Goal: Task Accomplishment & Management: Complete application form

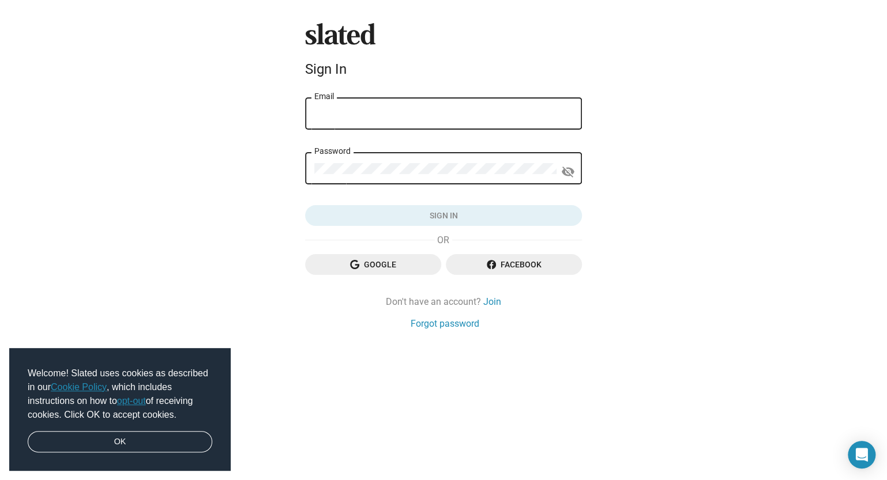
click at [453, 124] on div "Email" at bounding box center [443, 113] width 258 height 34
type input "[PERSON_NAME][EMAIL_ADDRESS][DOMAIN_NAME]"
click at [178, 439] on link "OK" at bounding box center [120, 442] width 184 height 22
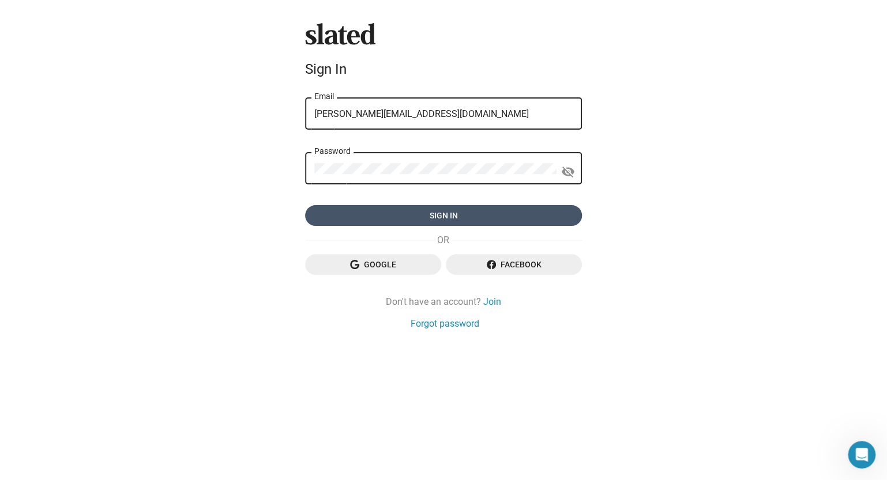
click at [397, 208] on span "Sign in" at bounding box center [443, 215] width 258 height 21
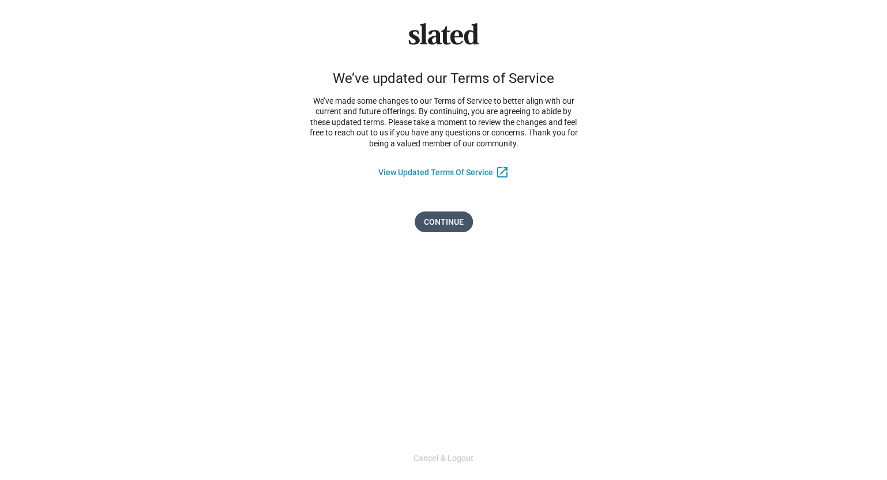
click at [444, 223] on span "Continue" at bounding box center [444, 222] width 40 height 21
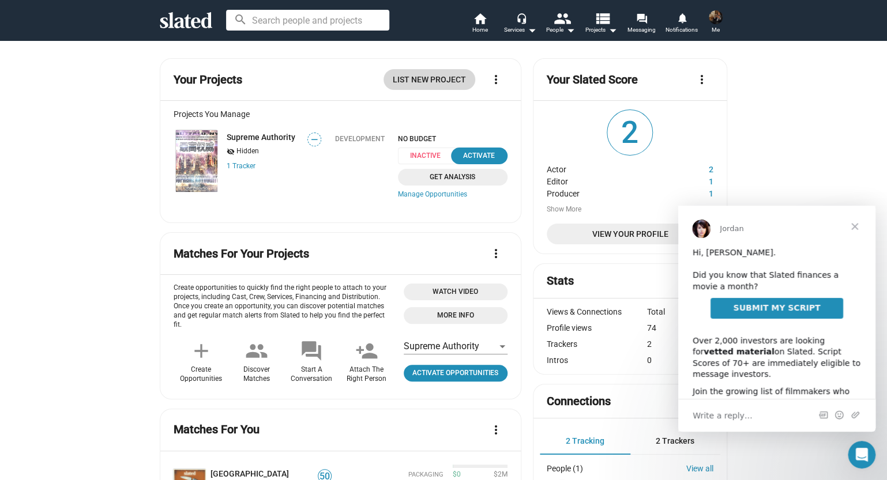
click at [426, 82] on span "List New Project" at bounding box center [429, 79] width 73 height 21
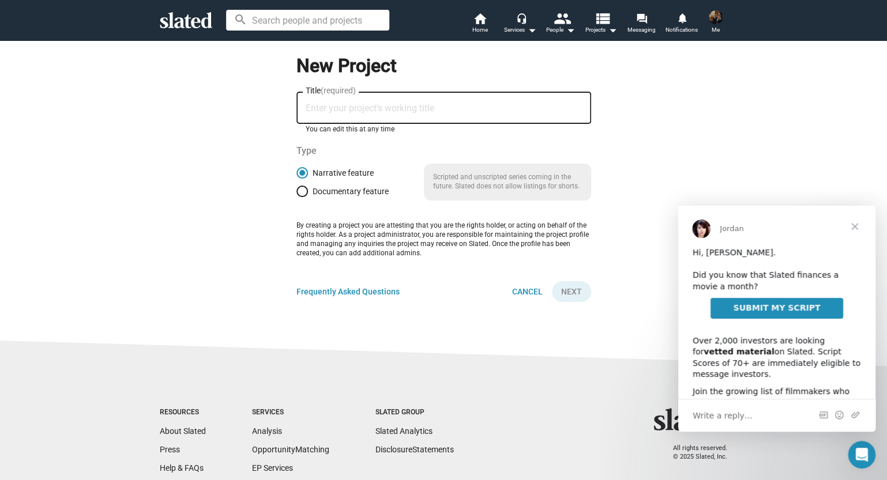
click at [412, 103] on input "Title (required)" at bounding box center [444, 108] width 276 height 10
type input "Maledictum Vol. 1"
click at [571, 292] on span "Next" at bounding box center [571, 291] width 21 height 21
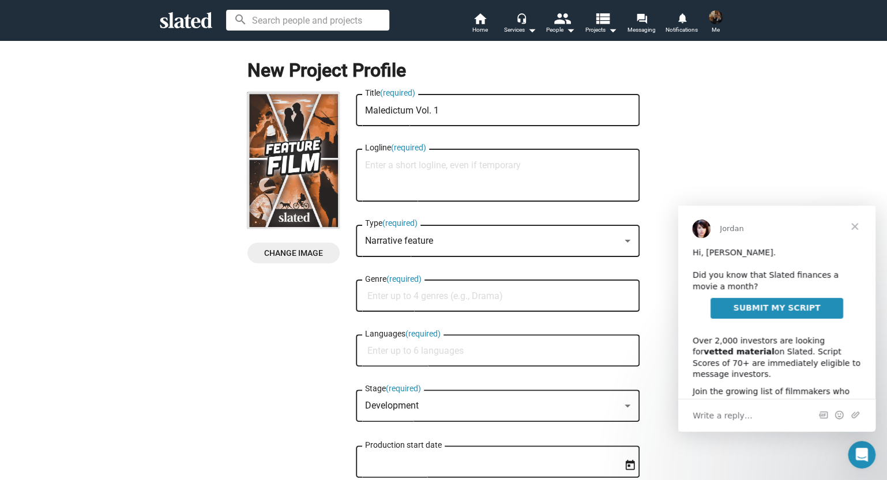
click at [854, 224] on span "Close" at bounding box center [855, 227] width 42 height 42
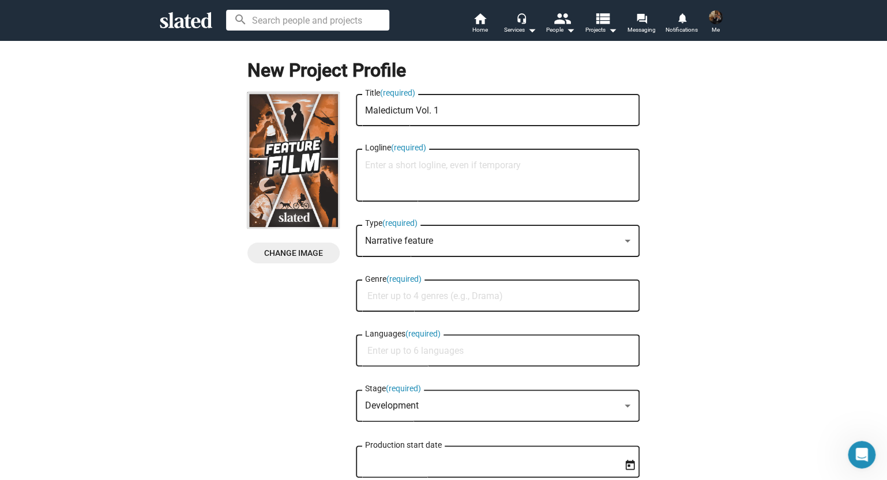
click at [532, 167] on textarea "Logline (required)" at bounding box center [497, 175] width 265 height 31
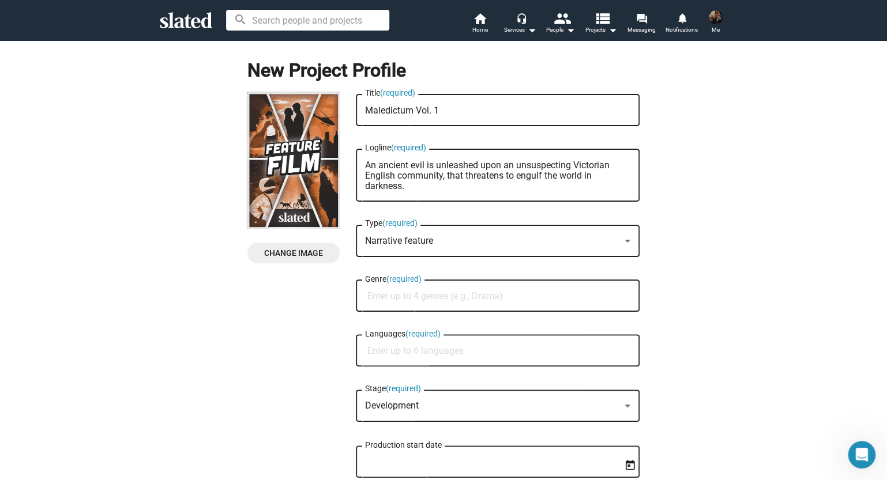
type textarea "An ancient evil is unleashed upon an unsuspecting Victorian English community, …"
click at [622, 241] on div at bounding box center [627, 240] width 10 height 9
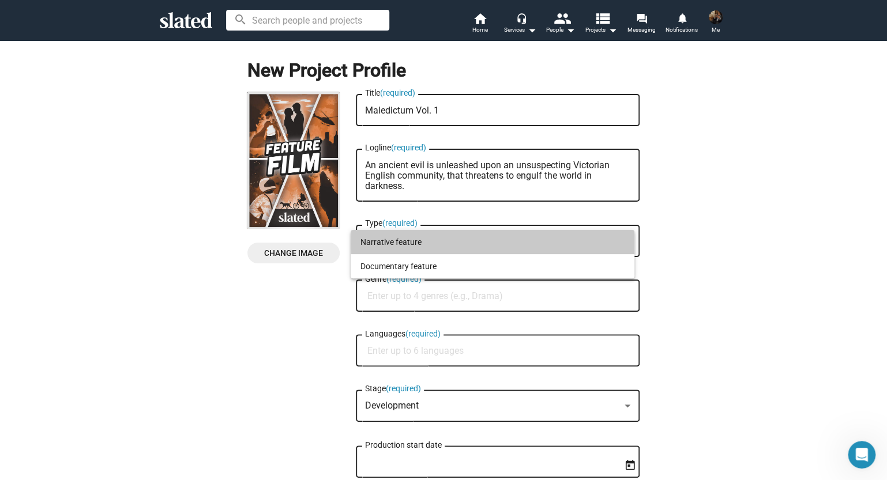
click at [615, 243] on span "Narrative feature" at bounding box center [492, 242] width 265 height 24
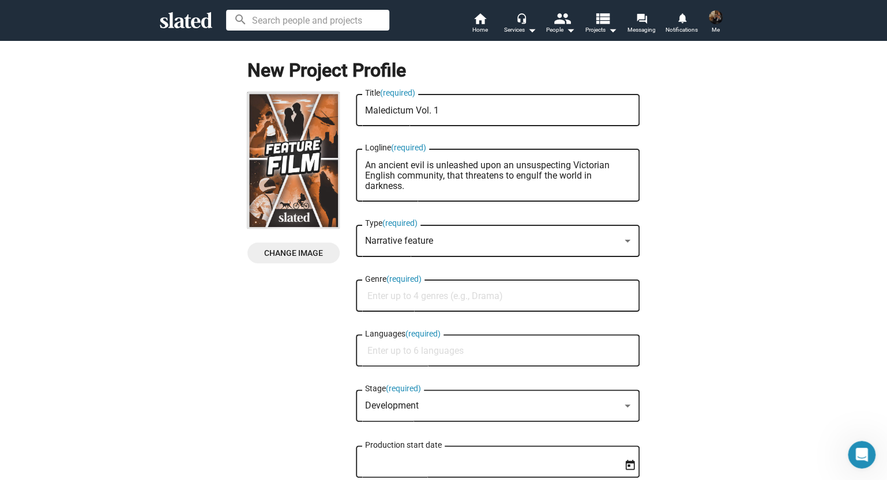
click at [601, 303] on div "Genre (required)" at bounding box center [497, 295] width 265 height 34
type input "Horro"
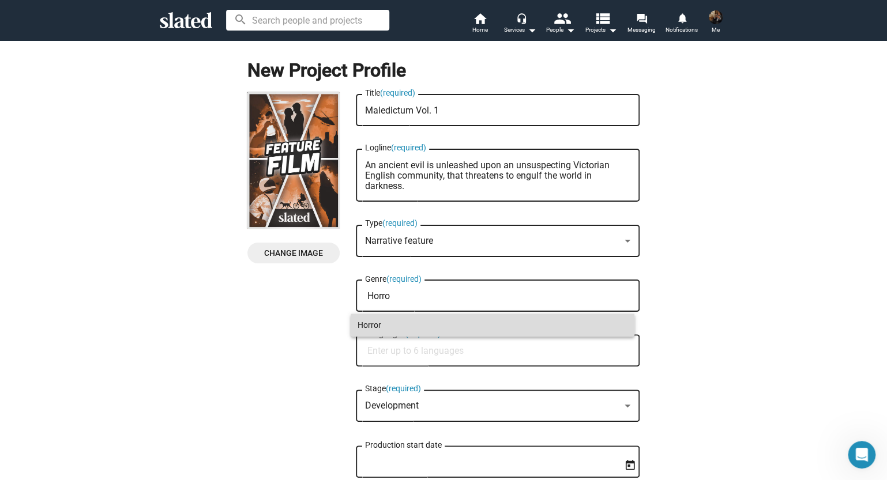
click at [545, 319] on span "Horror" at bounding box center [492, 325] width 270 height 23
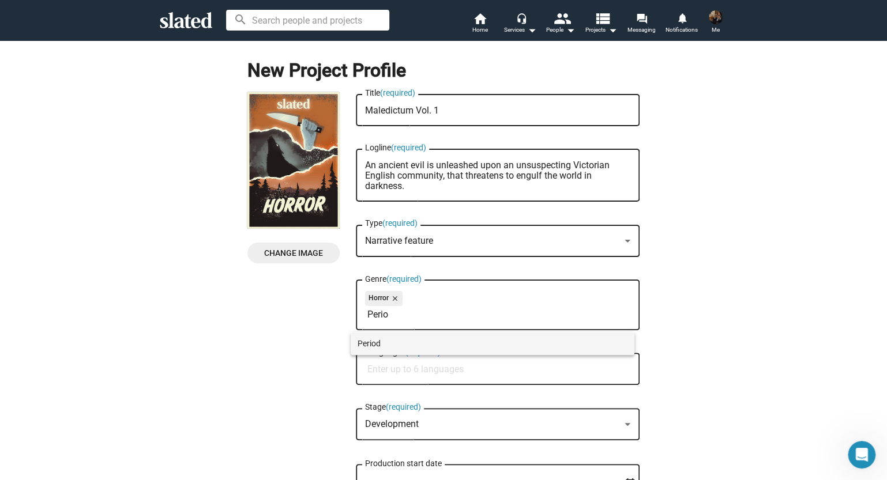
type input "Perio"
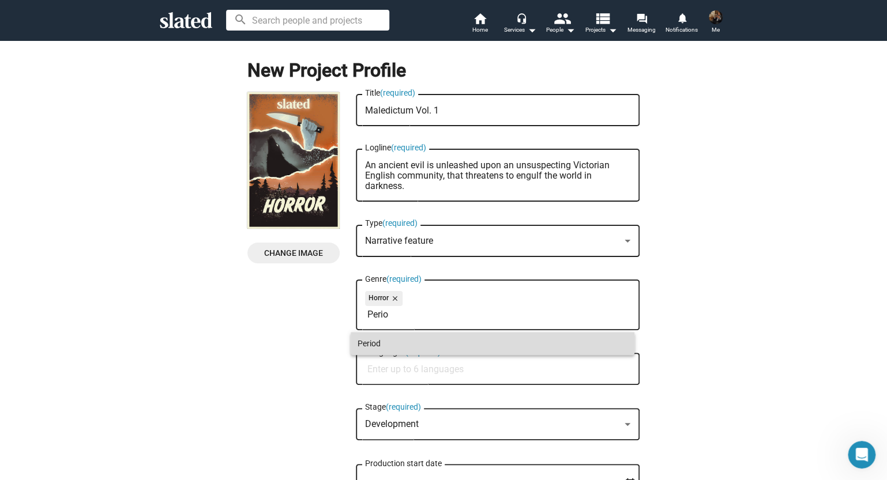
click at [470, 336] on span "Period" at bounding box center [492, 343] width 270 height 23
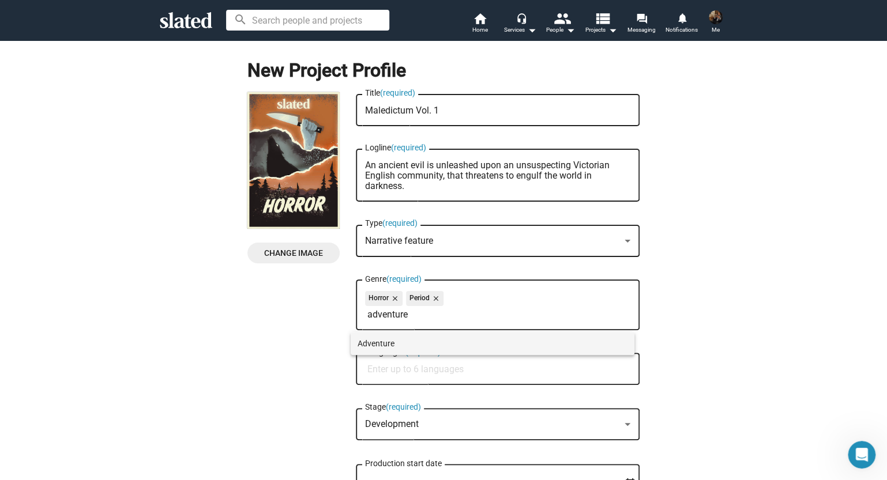
type input "adventure"
click at [458, 340] on span "Adventure" at bounding box center [492, 343] width 270 height 23
click at [482, 300] on mat-icon "close" at bounding box center [487, 298] width 10 height 10
click at [480, 311] on input "Genre (required)" at bounding box center [499, 315] width 265 height 10
type input "action"
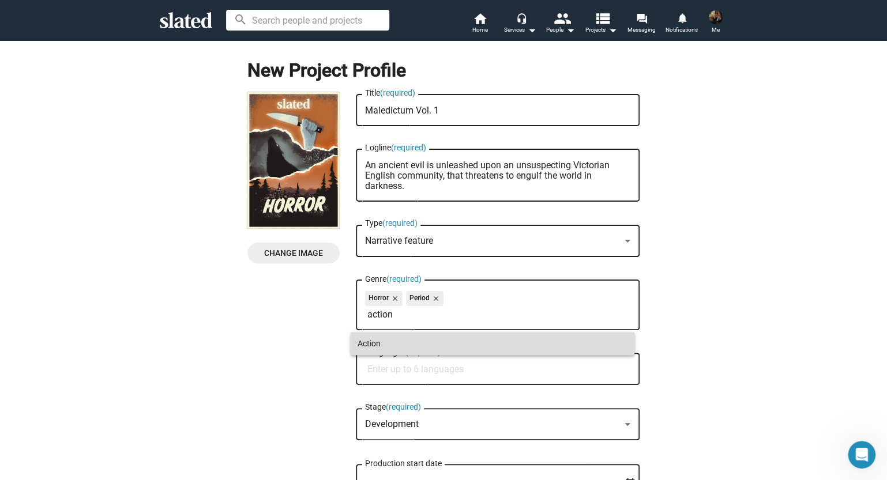
click at [455, 339] on span "Action" at bounding box center [492, 343] width 270 height 23
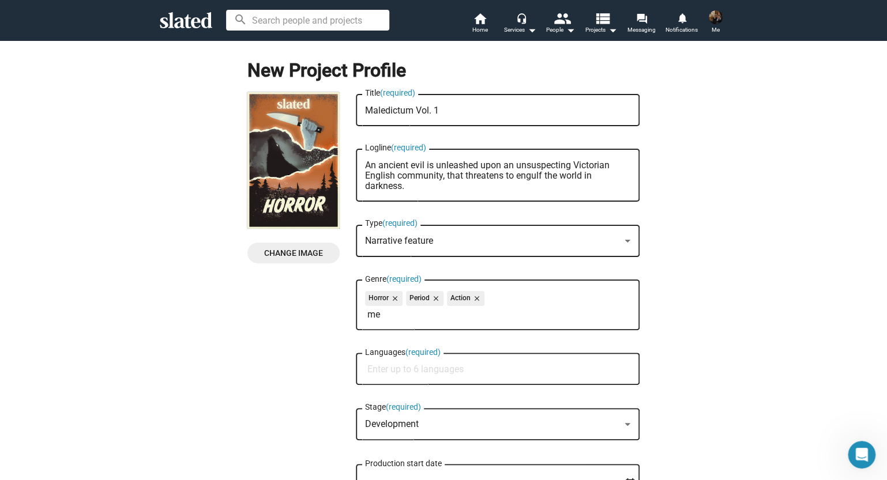
type input "m"
type input "adventure"
click at [421, 350] on span "Adventure" at bounding box center [492, 343] width 270 height 23
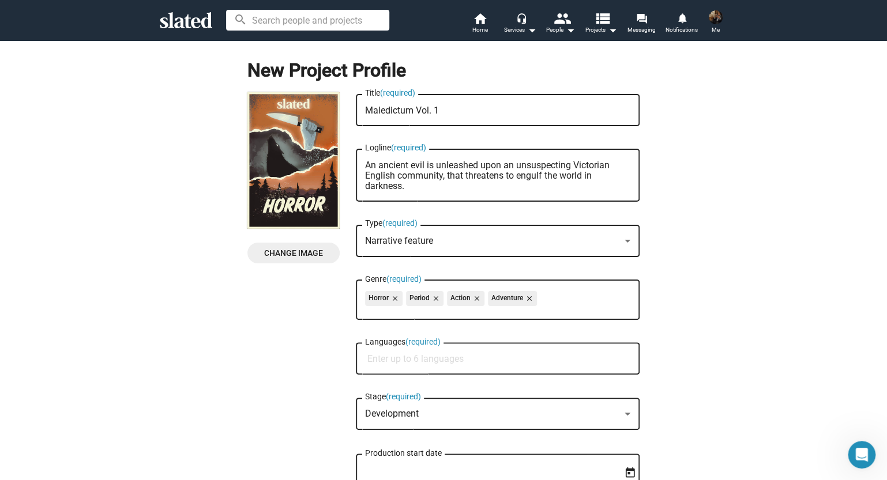
click at [476, 360] on input "Languages (required)" at bounding box center [499, 359] width 265 height 10
type input "English"
click at [449, 379] on span "English" at bounding box center [492, 388] width 270 height 23
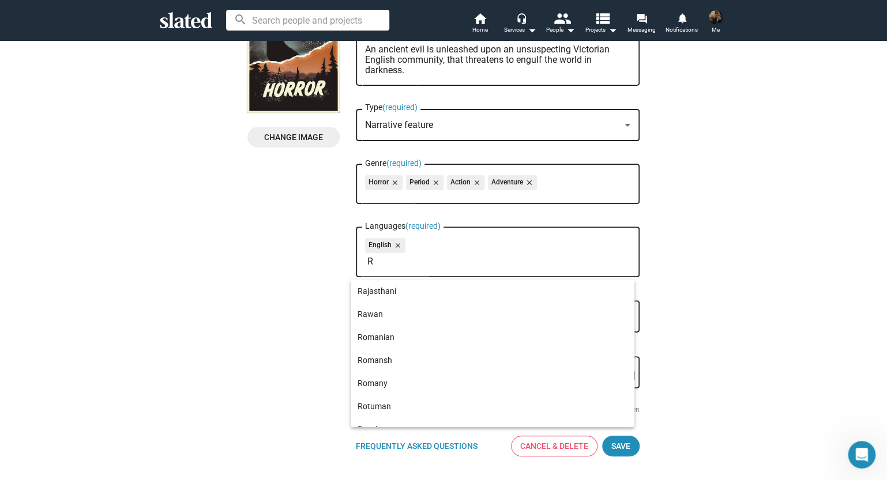
scroll to position [116, 0]
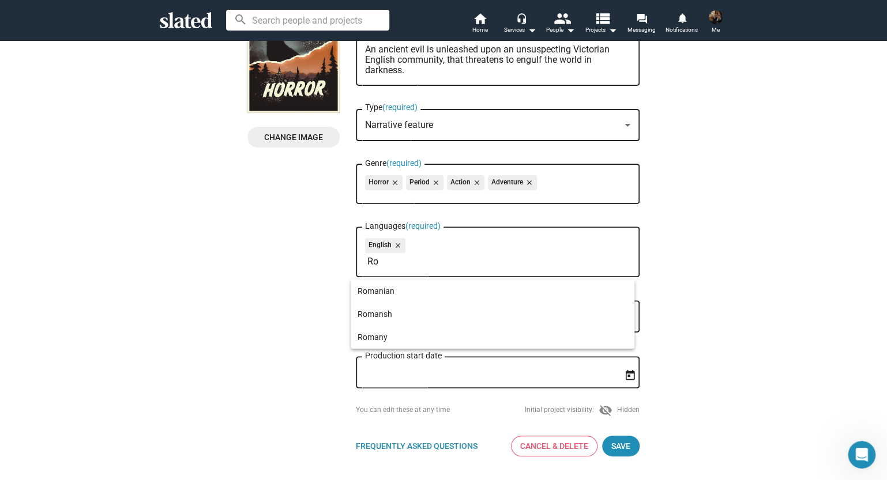
type input "R"
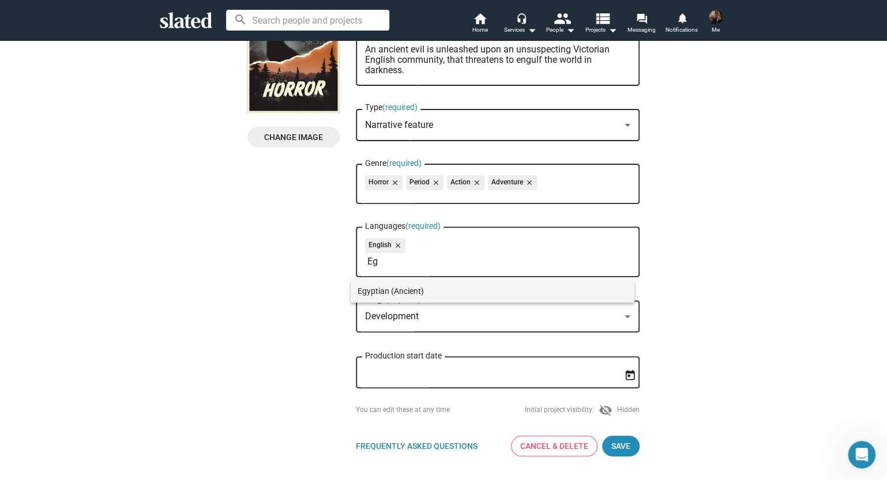
type input "Eg"
click at [453, 294] on span "Egyptian (Ancient)" at bounding box center [492, 291] width 270 height 23
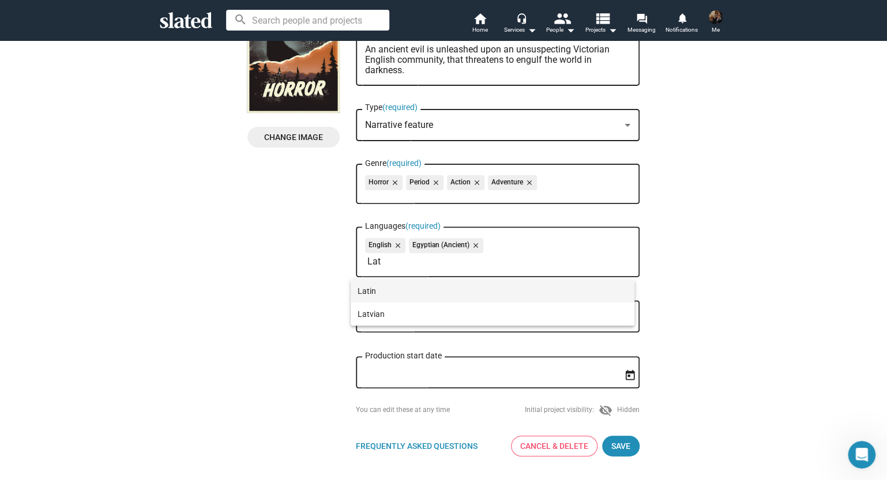
type input "Lat"
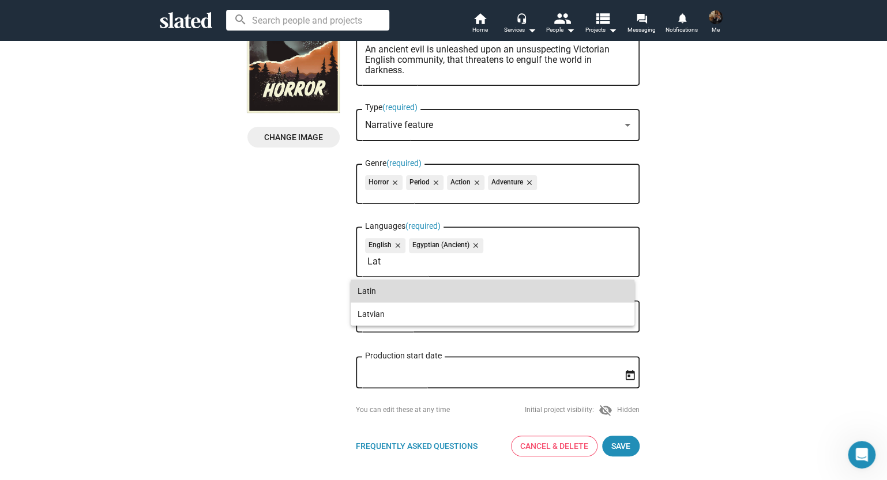
click at [367, 287] on span "Latin" at bounding box center [492, 291] width 270 height 23
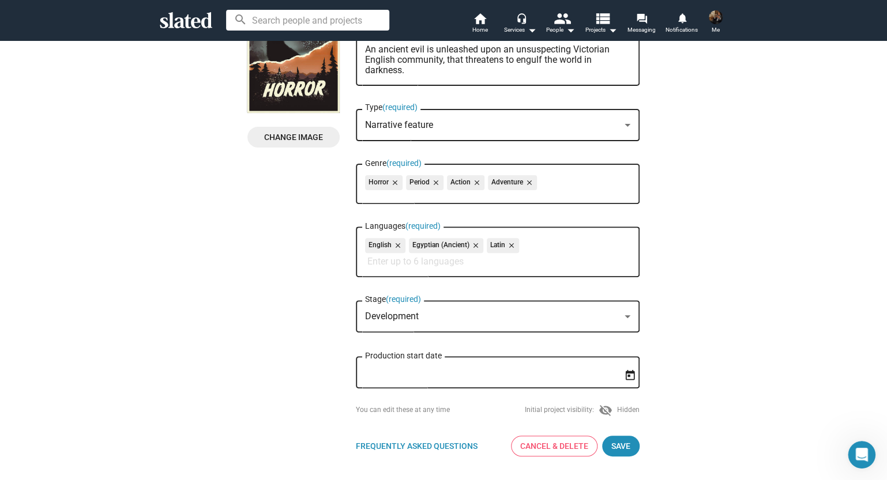
click at [609, 314] on div "Development" at bounding box center [492, 317] width 255 height 12
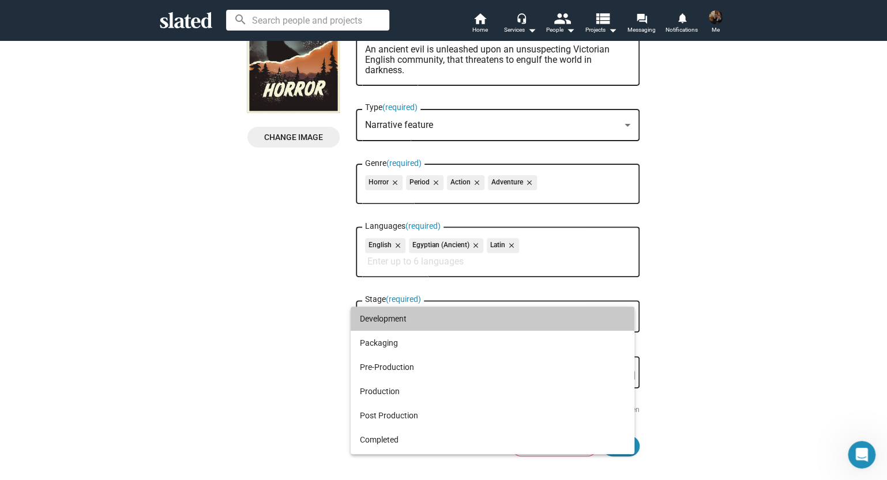
click at [609, 313] on span "Development" at bounding box center [492, 319] width 265 height 24
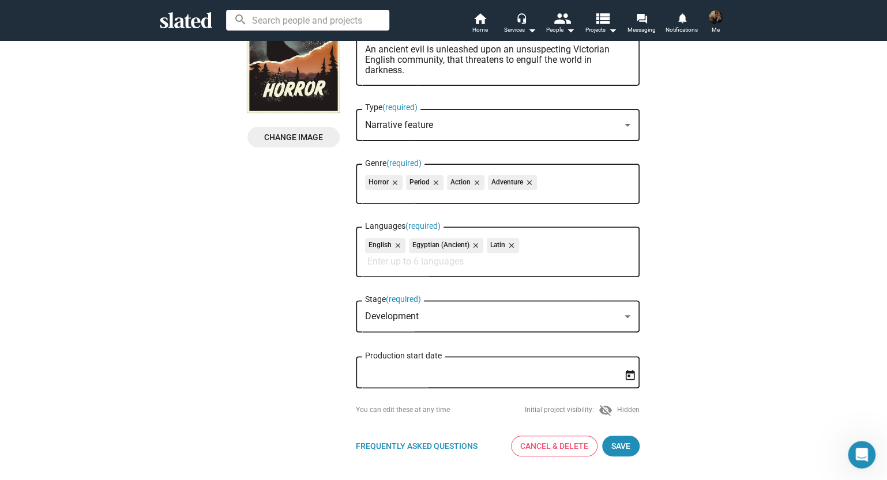
click at [591, 372] on input "Production start date" at bounding box center [489, 373] width 249 height 10
click at [585, 374] on input "Production start date" at bounding box center [489, 373] width 249 height 10
click at [568, 328] on div "Development Stage (required)" at bounding box center [497, 315] width 265 height 34
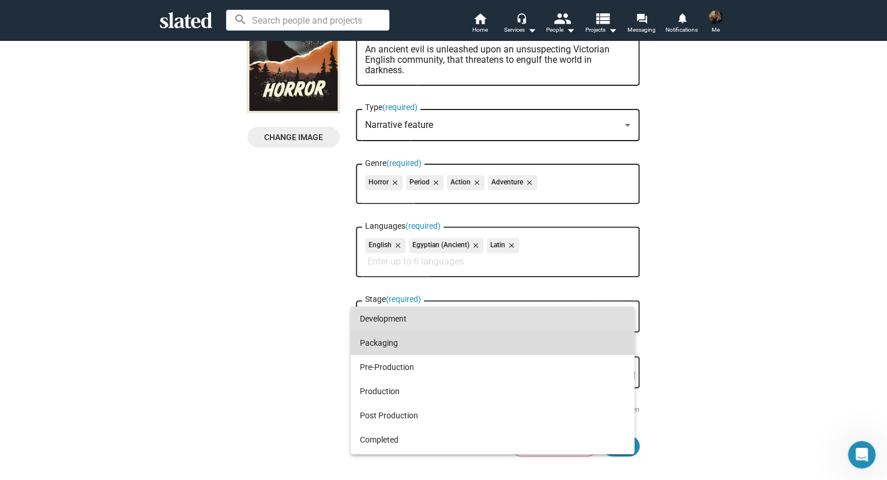
click at [574, 337] on span "Packaging" at bounding box center [492, 343] width 265 height 24
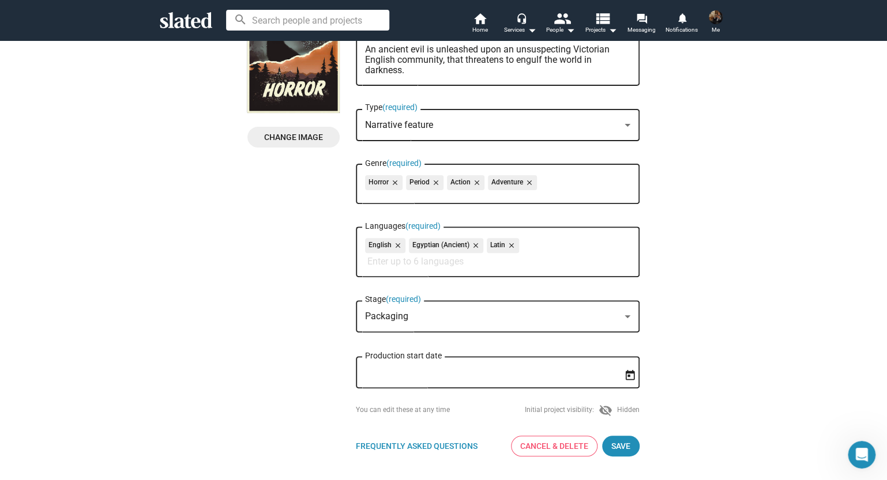
click at [549, 371] on input "Production start date" at bounding box center [489, 373] width 249 height 10
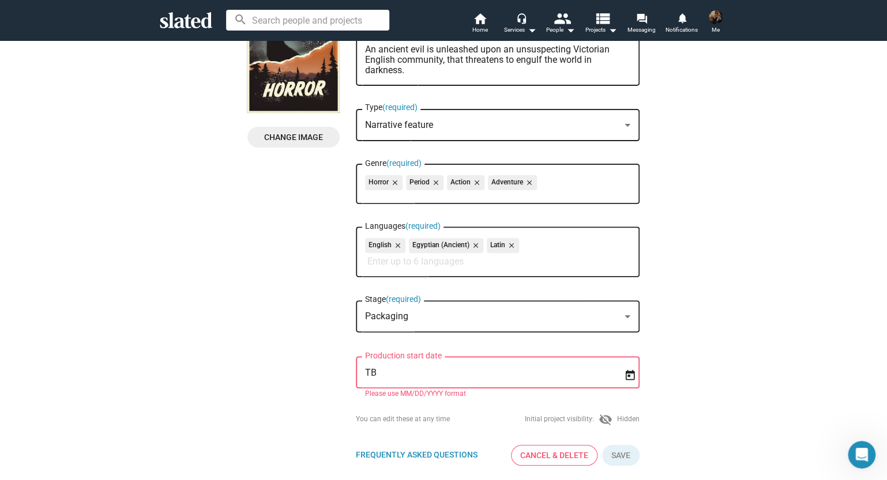
type input "T"
type input "0"
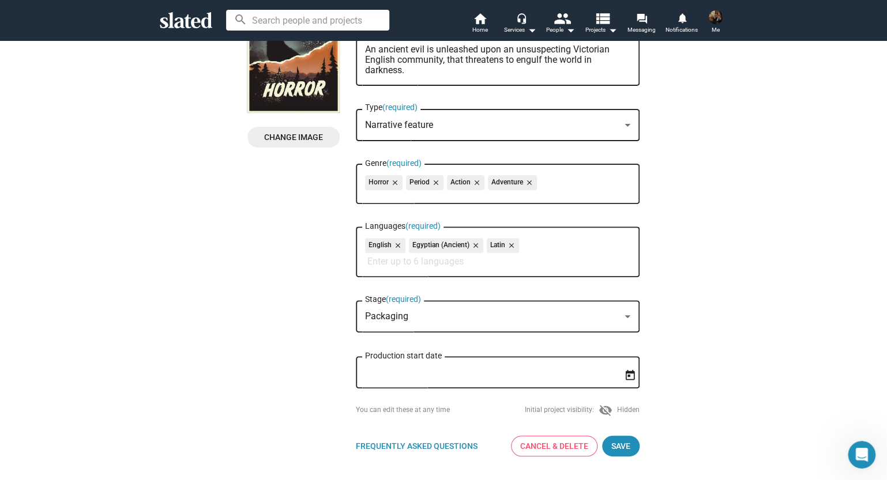
click at [629, 382] on icon "Open calendar" at bounding box center [630, 376] width 12 height 12
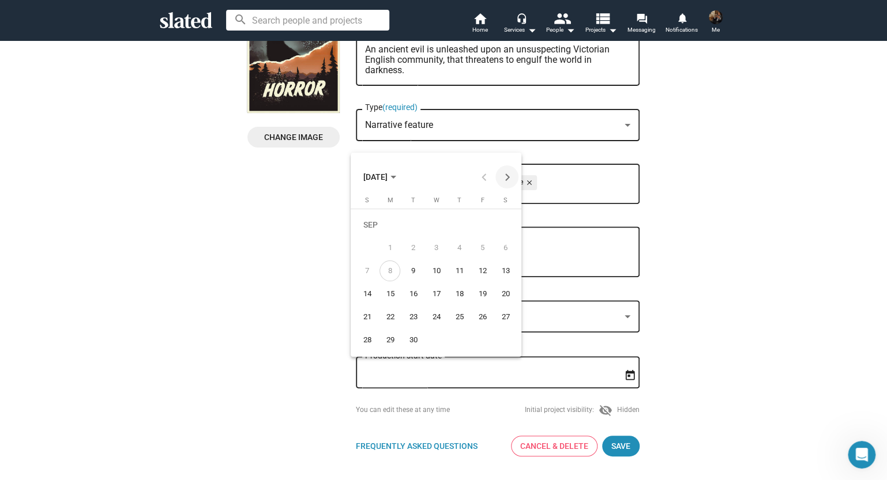
click at [508, 178] on button "Next month" at bounding box center [506, 176] width 23 height 23
click at [458, 224] on div "1" at bounding box center [459, 226] width 21 height 24
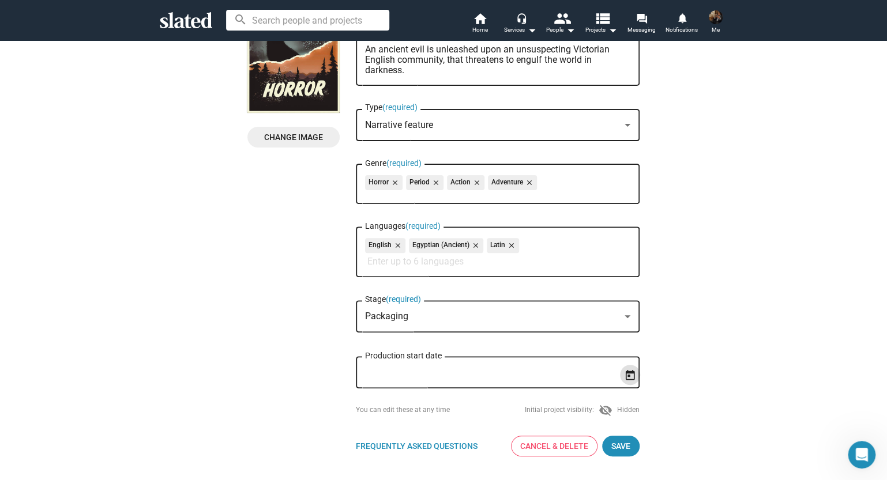
type input "1/1/2026"
click at [619, 453] on span "Save" at bounding box center [620, 446] width 19 height 21
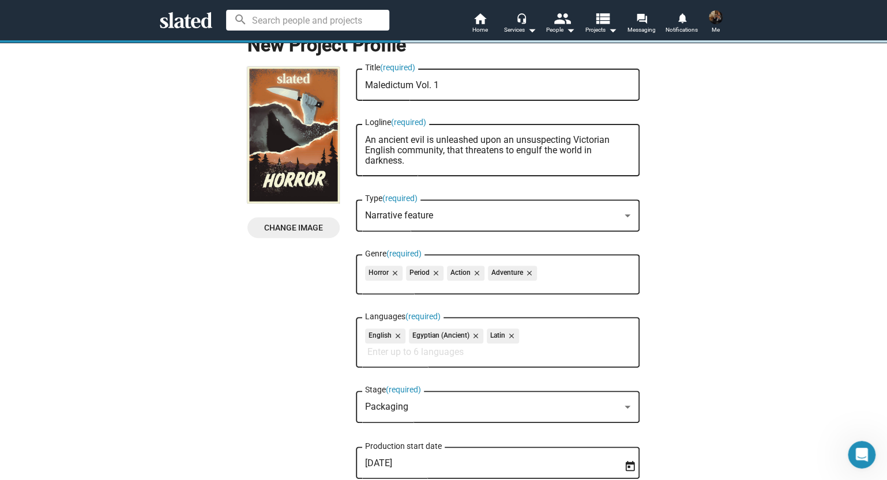
scroll to position [224, 0]
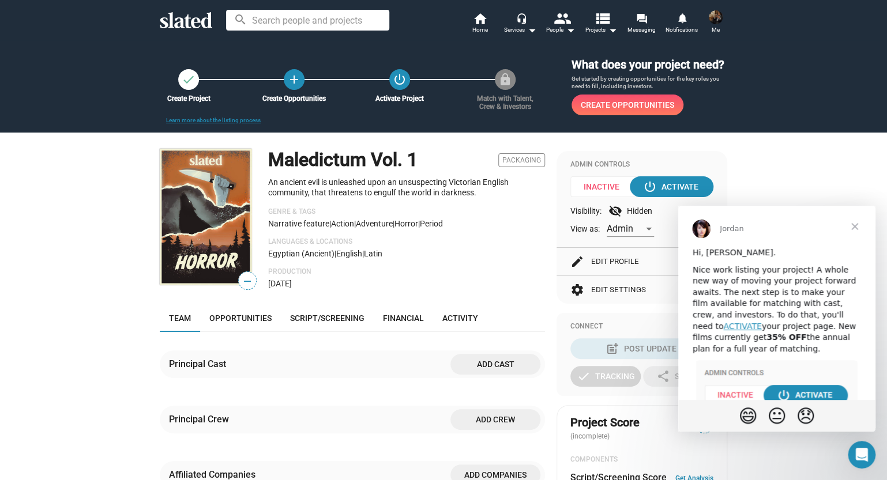
click at [227, 249] on img at bounding box center [206, 217] width 92 height 137
click at [242, 289] on span "—" at bounding box center [247, 281] width 17 height 15
click at [857, 226] on span "Close" at bounding box center [855, 227] width 42 height 42
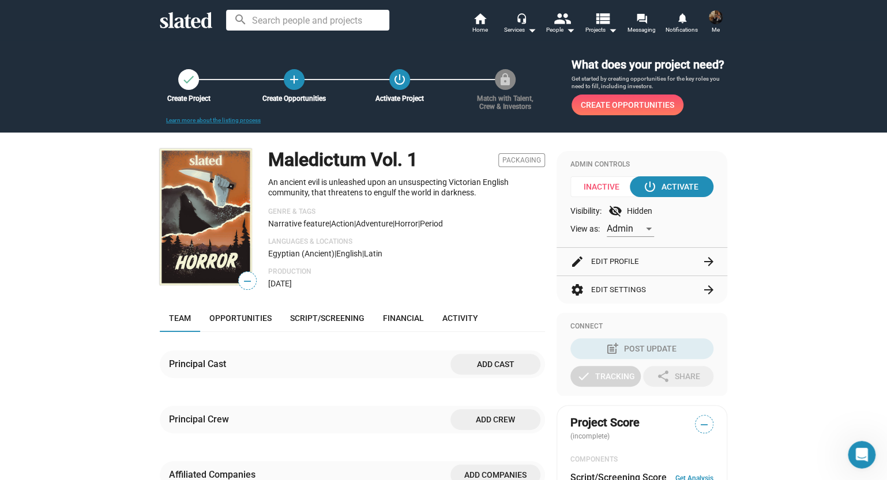
click at [213, 235] on img at bounding box center [206, 217] width 92 height 137
click at [227, 253] on img at bounding box center [206, 217] width 92 height 137
click at [246, 289] on span "—" at bounding box center [247, 281] width 17 height 15
click at [675, 197] on div "power_settings_new Activate" at bounding box center [671, 186] width 53 height 21
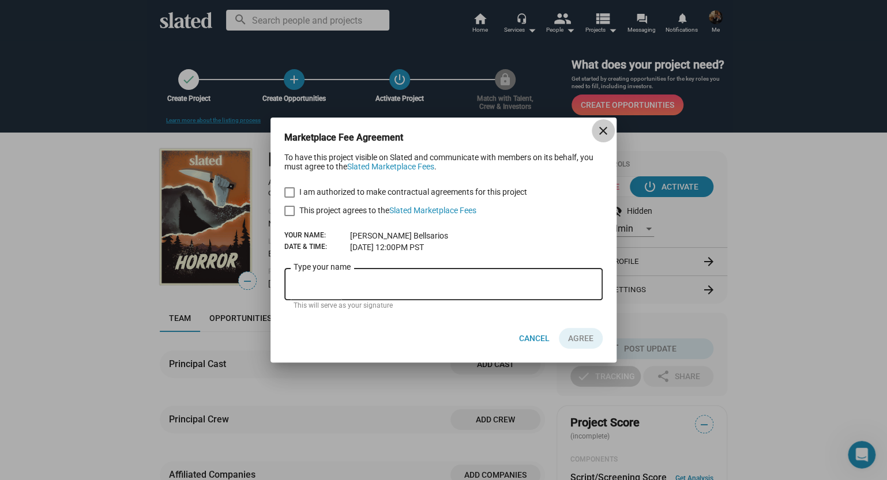
click at [602, 131] on mat-icon "close" at bounding box center [603, 131] width 14 height 14
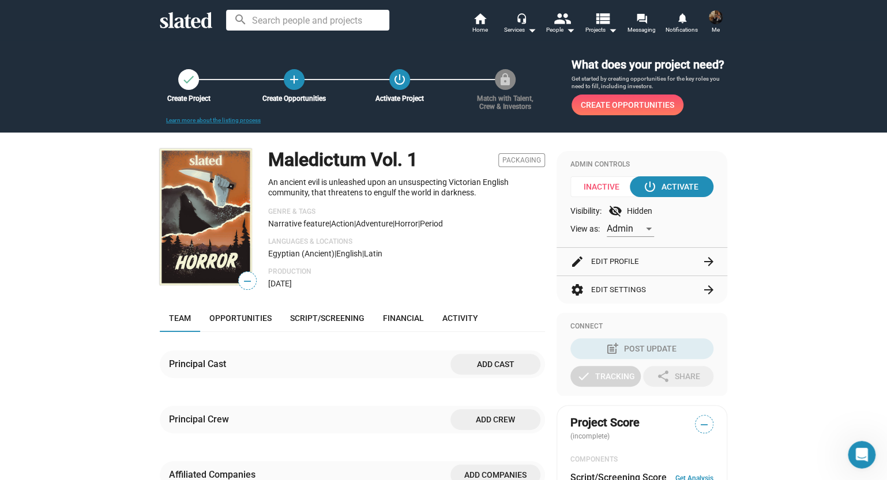
click at [182, 86] on mat-icon "check" at bounding box center [189, 80] width 14 height 14
click at [196, 123] on link "Learn more about the listing process" at bounding box center [213, 120] width 95 height 6
click at [564, 33] on mat-icon "arrow_drop_down" at bounding box center [570, 30] width 14 height 14
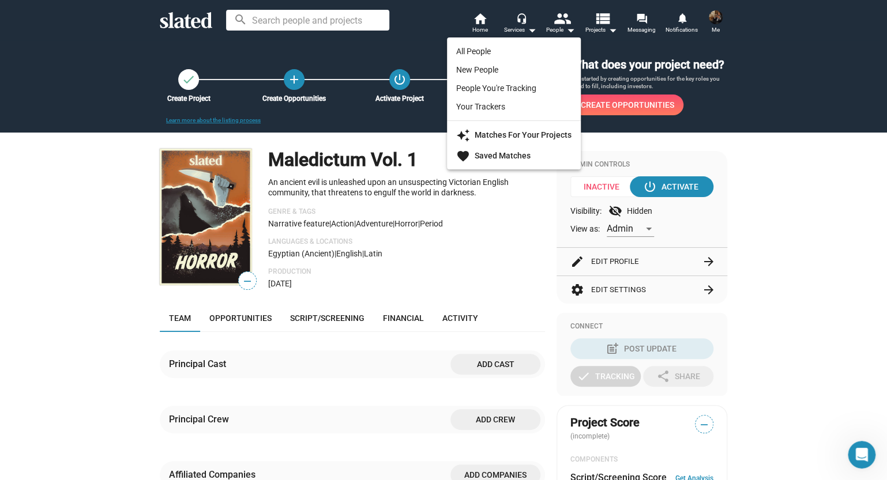
click at [527, 31] on div at bounding box center [443, 240] width 887 height 480
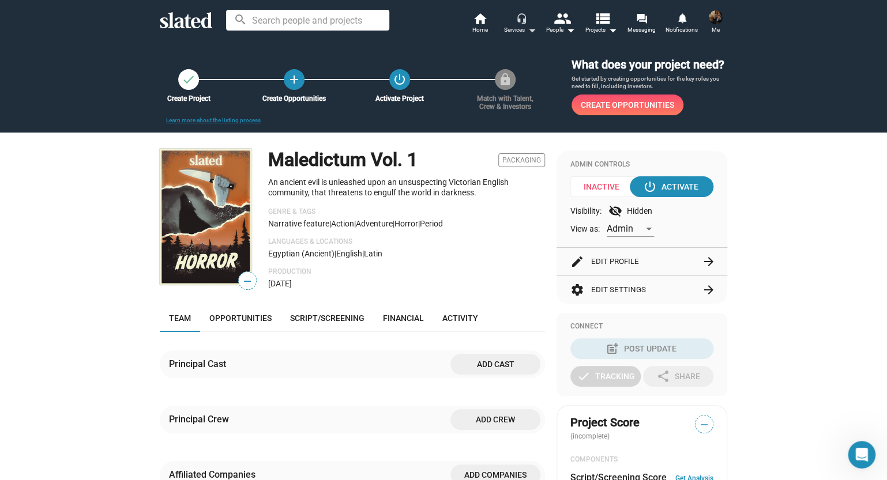
click at [527, 27] on mat-icon "arrow_drop_down" at bounding box center [532, 30] width 14 height 14
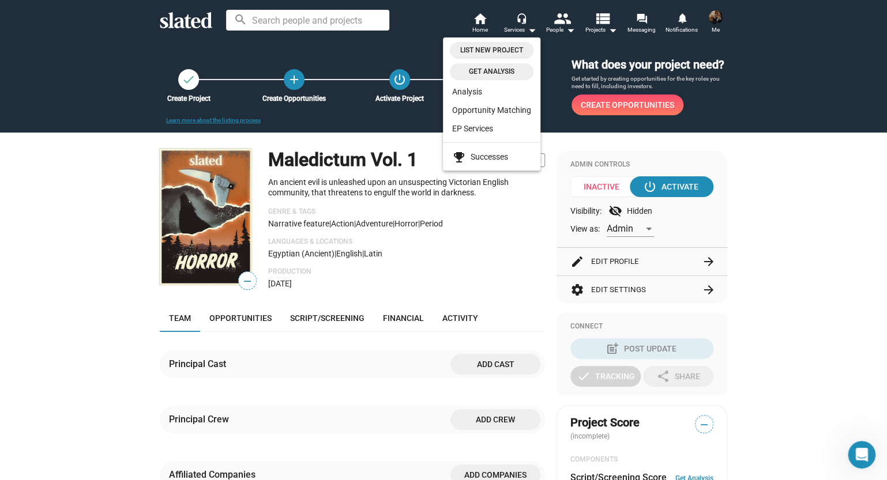
click at [564, 29] on div at bounding box center [443, 240] width 887 height 480
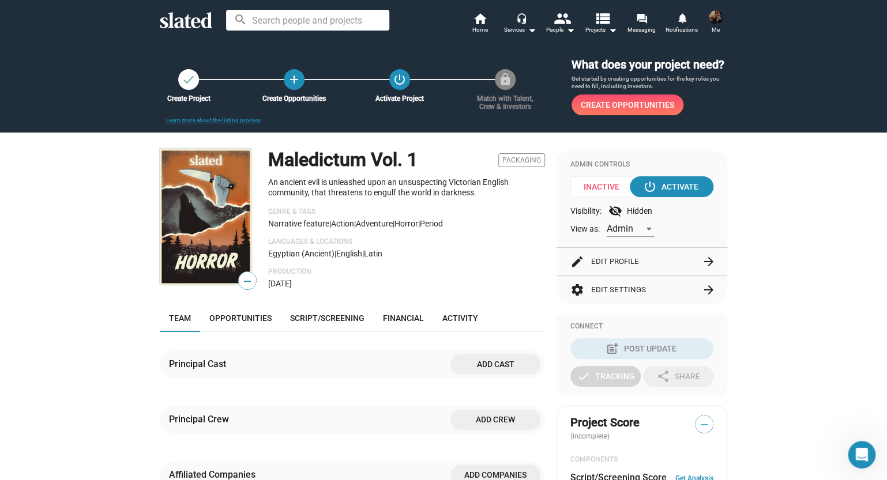
click at [711, 24] on span "Me" at bounding box center [715, 30] width 8 height 14
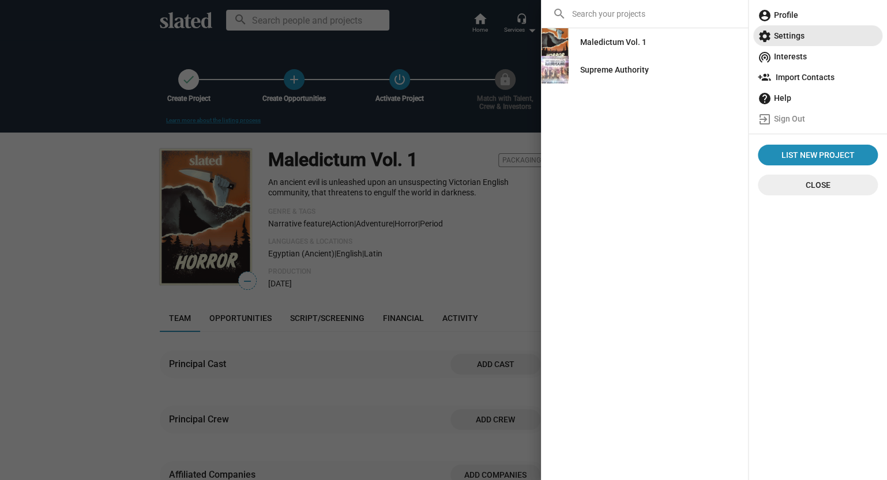
click at [785, 39] on span "settings Settings" at bounding box center [818, 35] width 120 height 21
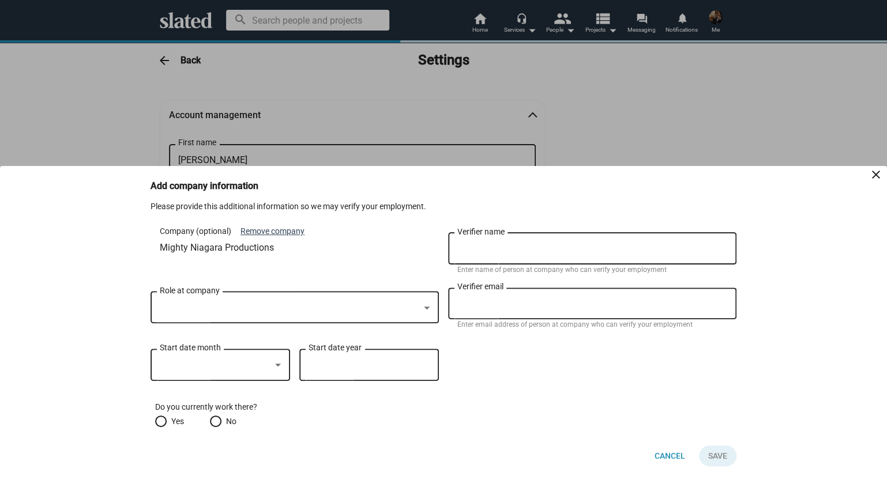
click at [278, 232] on button "Remove company" at bounding box center [272, 231] width 64 height 11
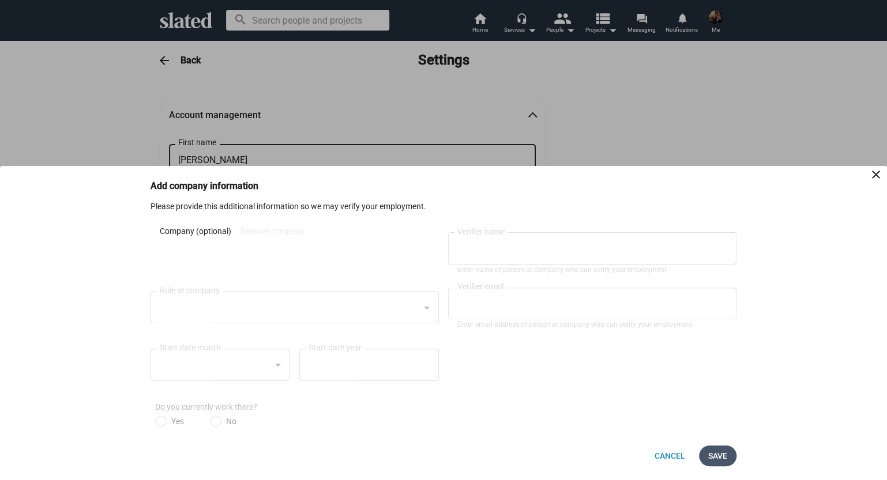
click at [719, 464] on span "Save" at bounding box center [717, 456] width 19 height 21
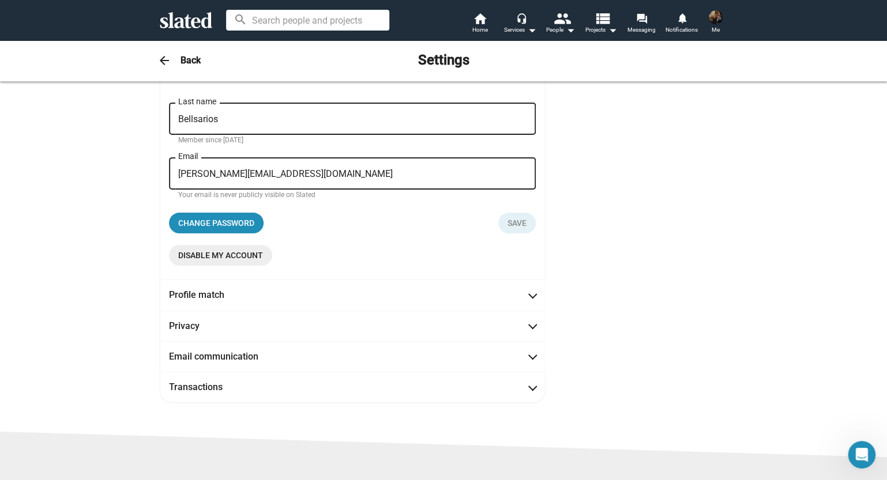
scroll to position [115, 0]
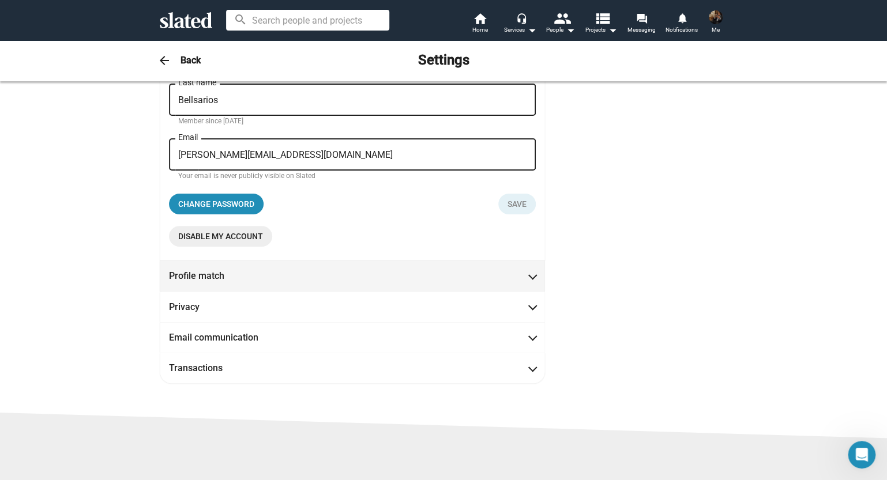
click at [522, 277] on span "Profile match" at bounding box center [352, 276] width 367 height 12
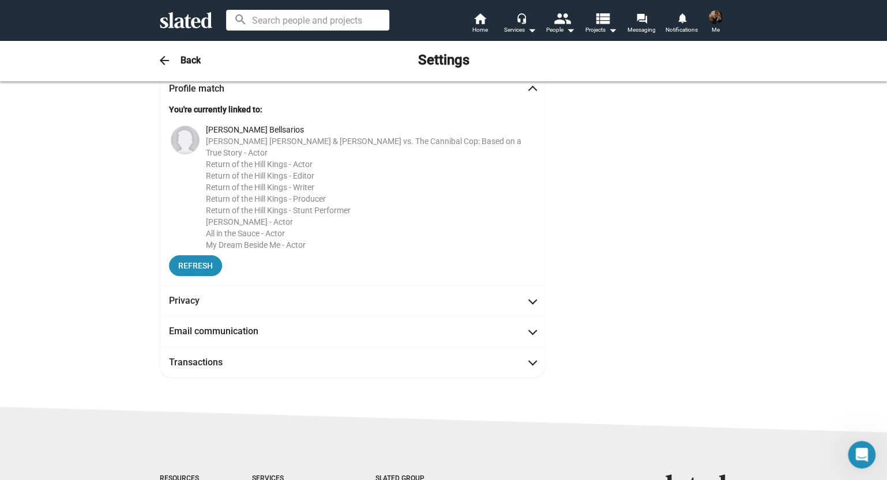
scroll to position [59, 0]
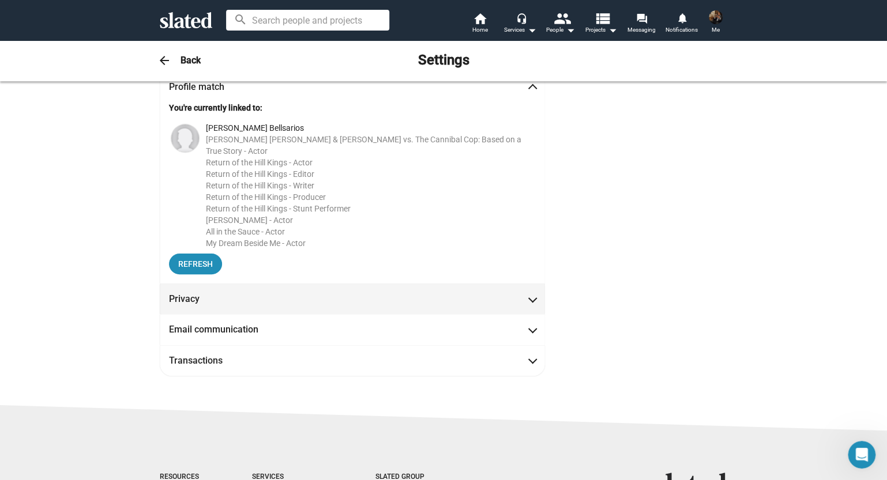
click at [529, 292] on span at bounding box center [532, 298] width 6 height 12
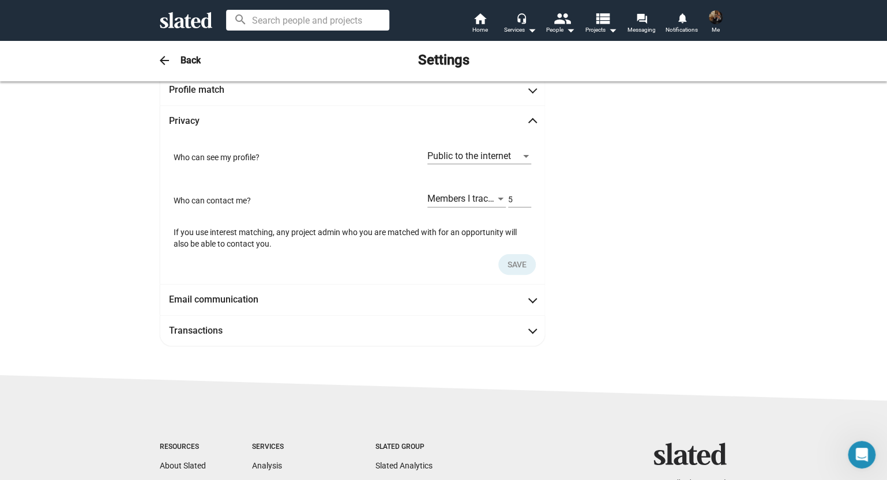
scroll to position [55, 0]
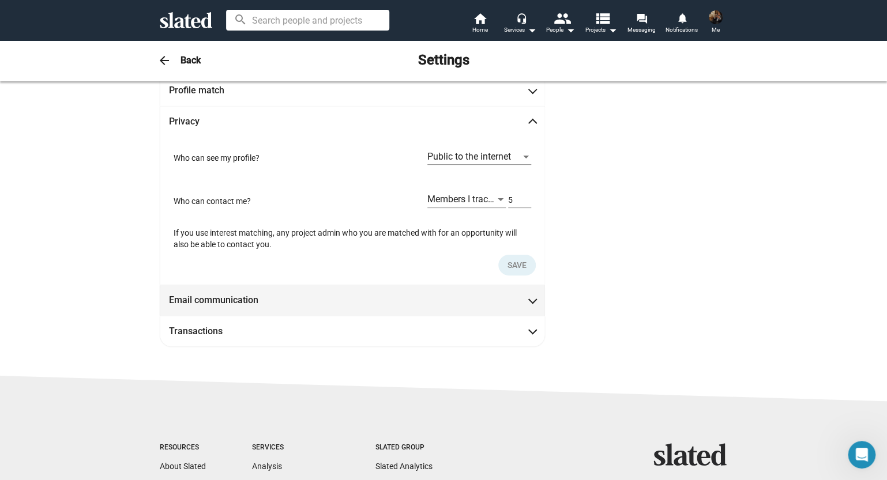
click at [529, 304] on span at bounding box center [532, 299] width 6 height 12
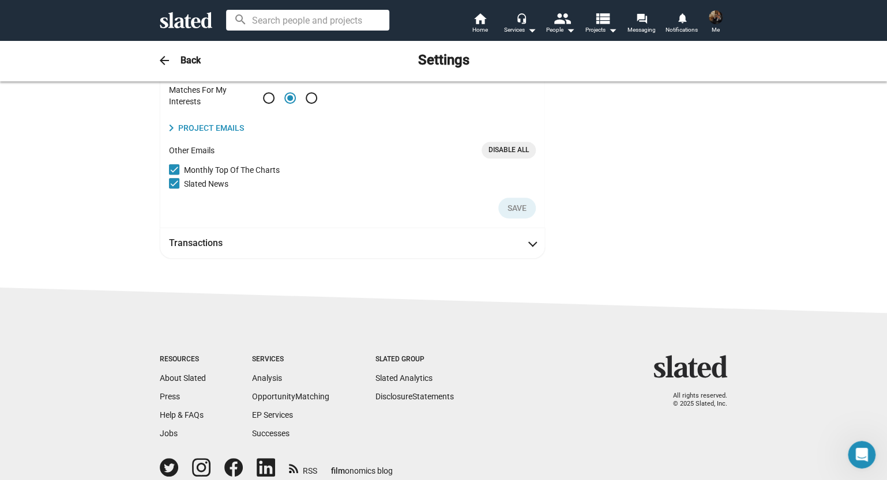
scroll to position [0, 0]
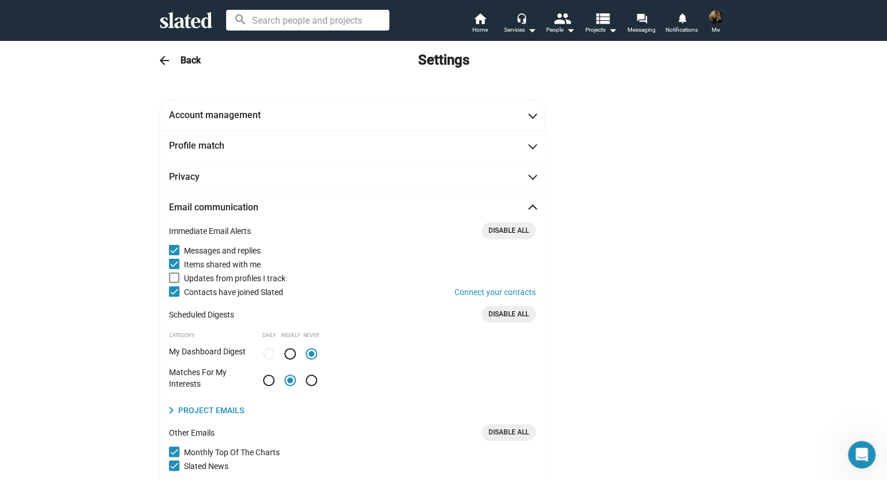
click at [161, 58] on mat-icon "arrow_back" at bounding box center [164, 61] width 14 height 14
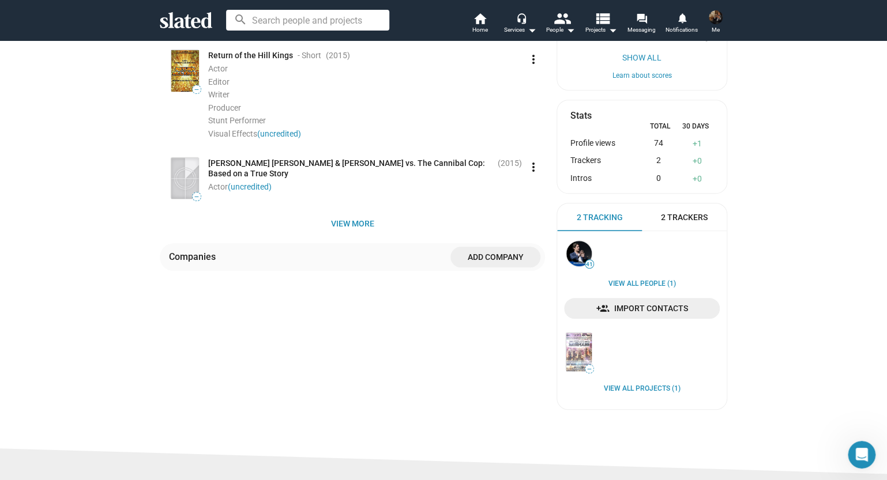
scroll to position [342, 0]
click at [624, 385] on link "View all Projects (1)" at bounding box center [642, 387] width 77 height 9
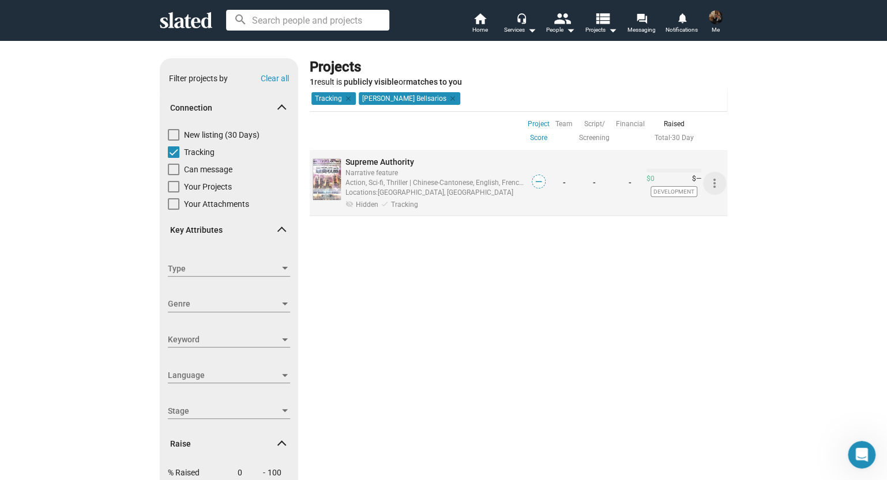
click at [707, 184] on mat-icon "more_vert" at bounding box center [714, 183] width 14 height 14
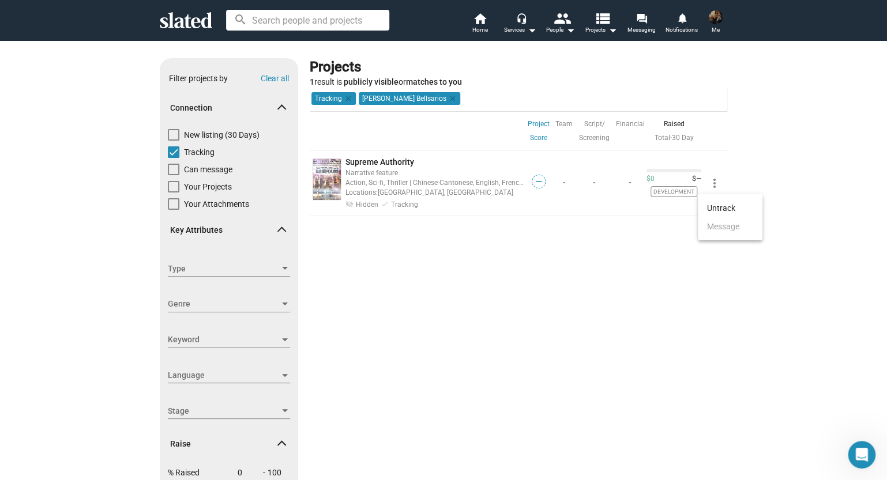
click at [709, 182] on div at bounding box center [443, 240] width 887 height 480
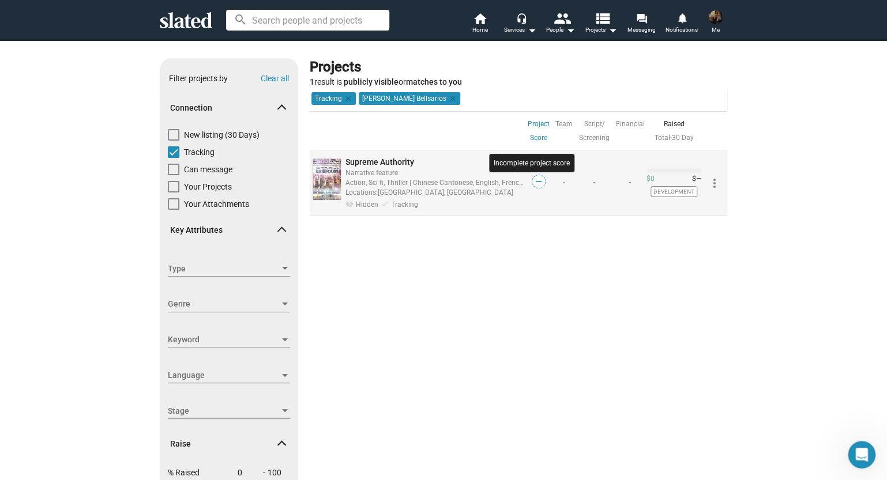
click at [533, 184] on span "—" at bounding box center [538, 181] width 13 height 11
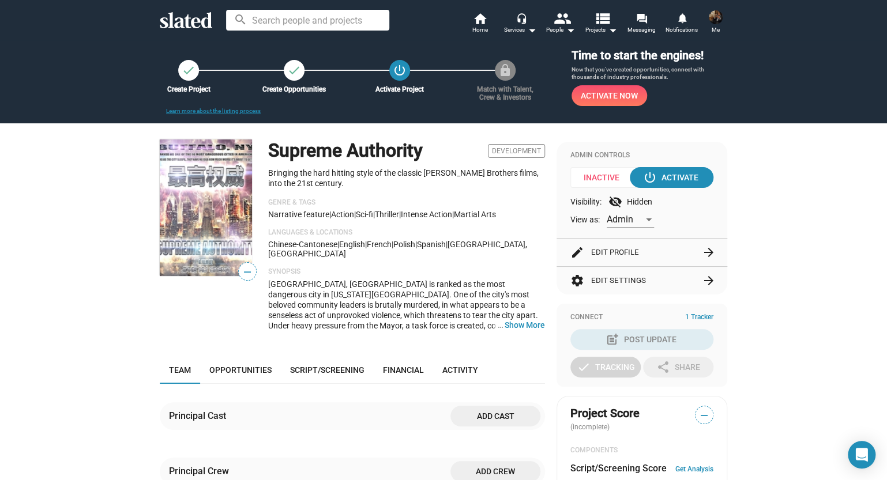
scroll to position [7, 0]
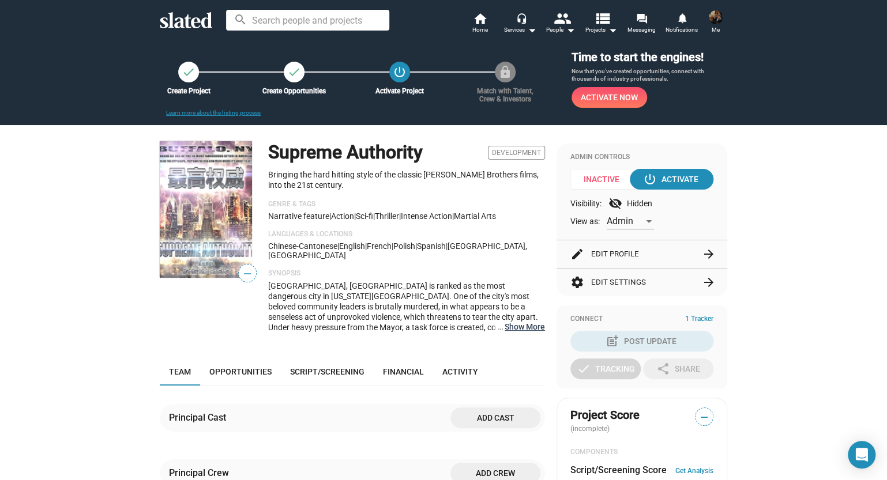
click at [508, 331] on button "… Show More" at bounding box center [524, 327] width 40 height 10
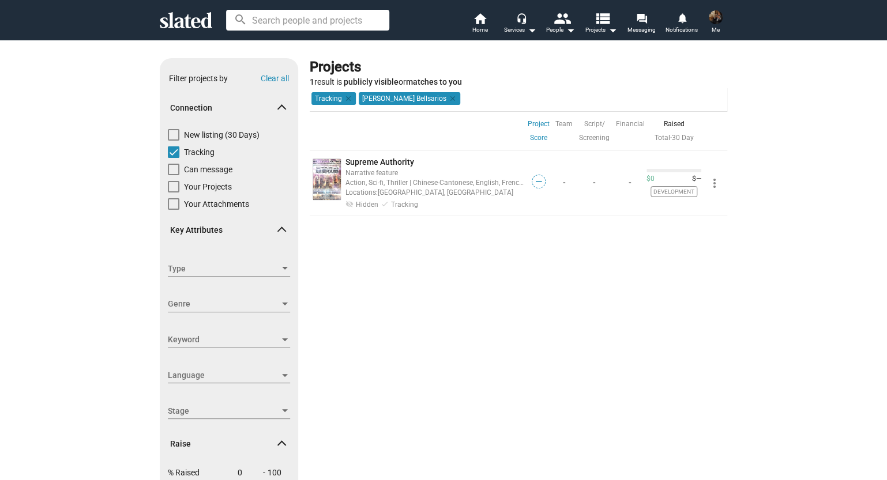
click at [168, 151] on span at bounding box center [174, 152] width 12 height 12
click at [173, 158] on input "Tracking" at bounding box center [173, 158] width 1 height 1
checkbox input "false"
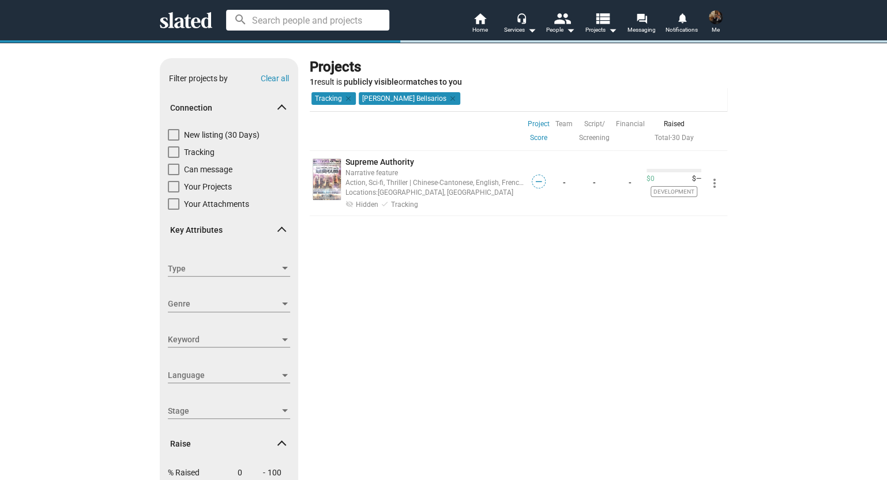
click at [168, 181] on span at bounding box center [174, 187] width 12 height 12
click at [173, 193] on input "Your Projects" at bounding box center [173, 193] width 1 height 1
checkbox input "true"
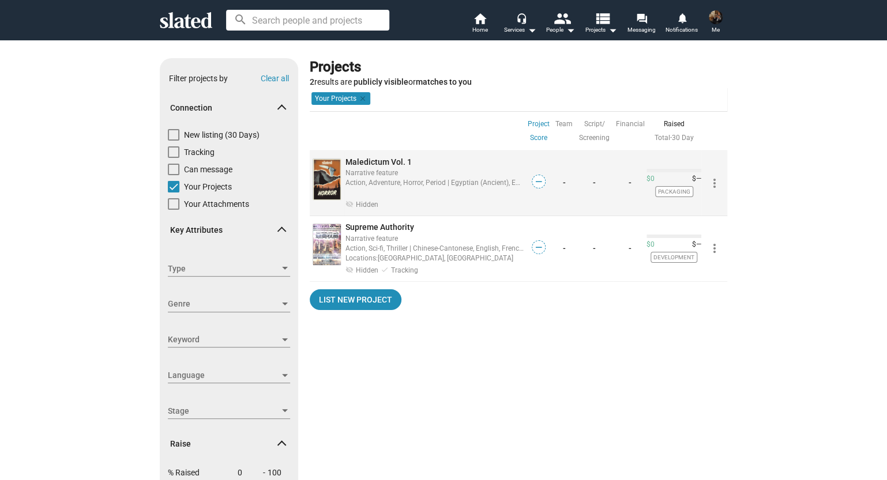
click at [359, 199] on span "visibility_off Hidden" at bounding box center [361, 204] width 33 height 12
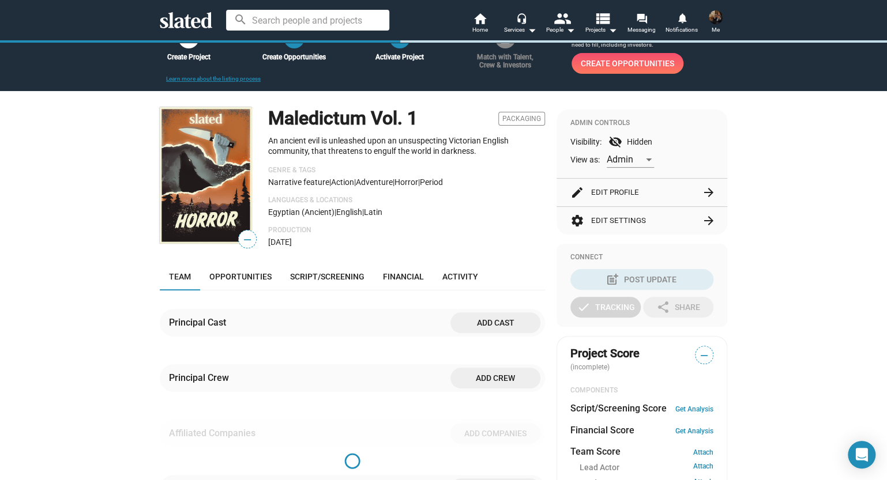
scroll to position [37, 0]
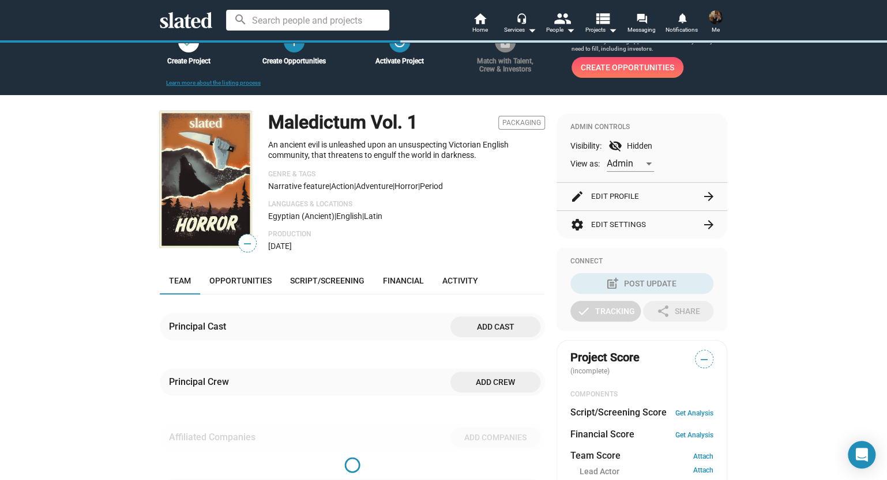
click at [223, 198] on img at bounding box center [206, 179] width 92 height 137
click at [343, 134] on h1 "Maledictum Vol. 1" at bounding box center [342, 122] width 149 height 25
click at [520, 130] on span "Packaging" at bounding box center [521, 123] width 47 height 14
click at [264, 285] on span "Opportunities" at bounding box center [240, 280] width 62 height 9
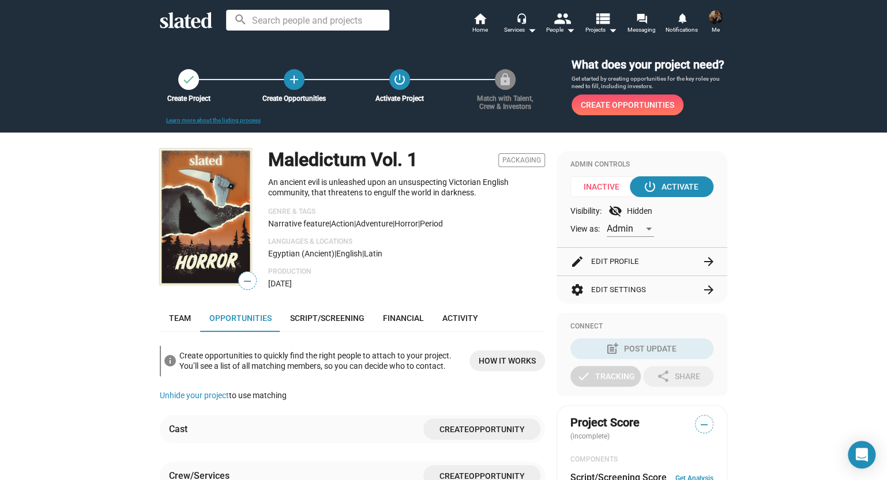
click at [704, 269] on mat-icon "arrow_forward" at bounding box center [709, 262] width 14 height 14
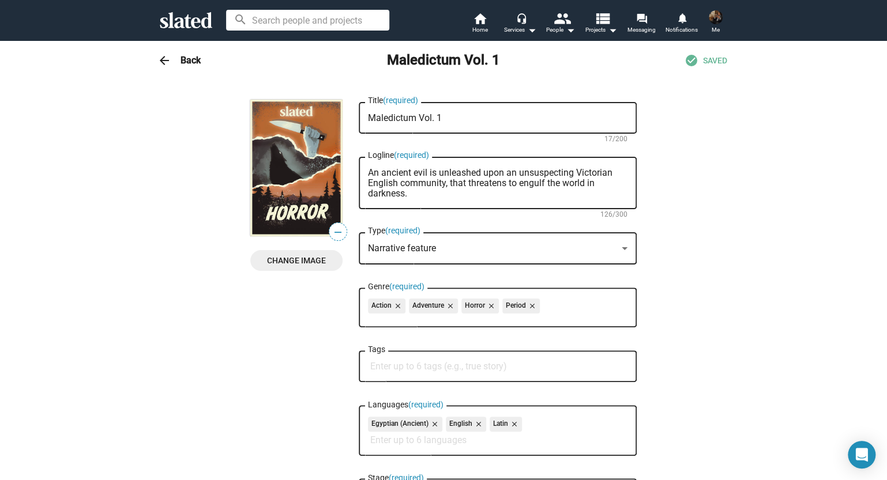
click at [284, 264] on span "Change Image" at bounding box center [296, 260] width 74 height 21
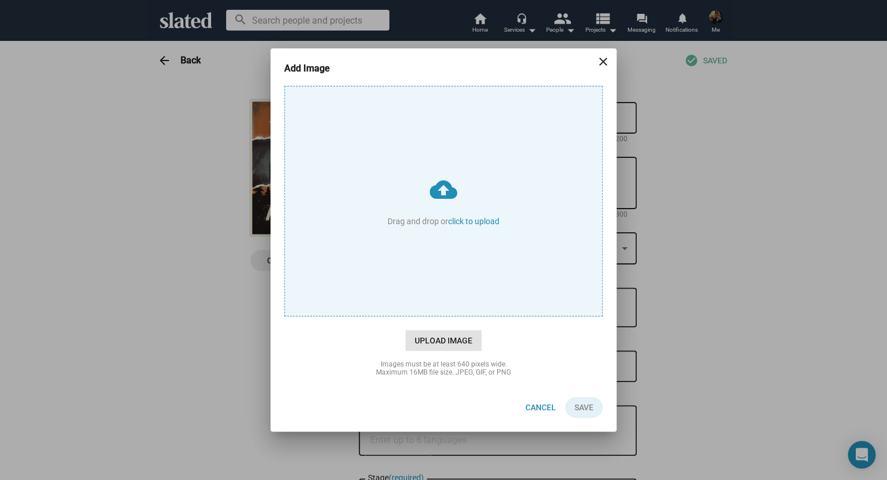
click at [423, 336] on span "Upload Image" at bounding box center [443, 340] width 76 height 21
click at [423, 316] on input "cloud_upload Drag and drop or click to upload" at bounding box center [443, 200] width 317 height 229
